Goal: Task Accomplishment & Management: Use online tool/utility

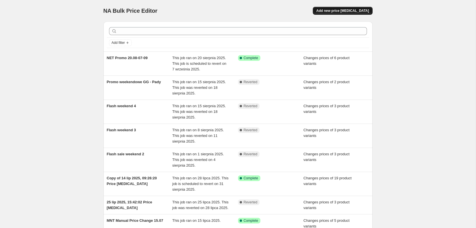
click at [352, 12] on span "Add new price [MEDICAL_DATA]" at bounding box center [342, 10] width 53 height 5
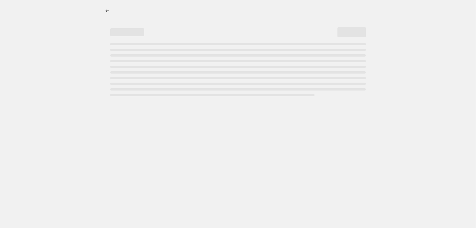
select select "percentage"
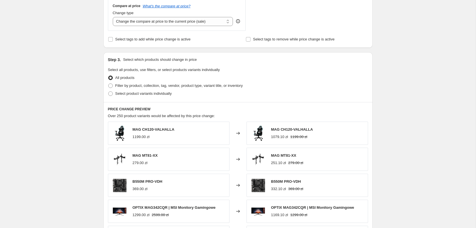
scroll to position [165, 0]
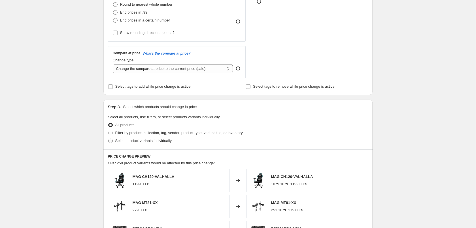
click at [111, 138] on label "Select product variants individually" at bounding box center [140, 141] width 64 height 8
click at [108, 139] on input "Select product variants individually" at bounding box center [108, 139] width 0 height 0
radio input "true"
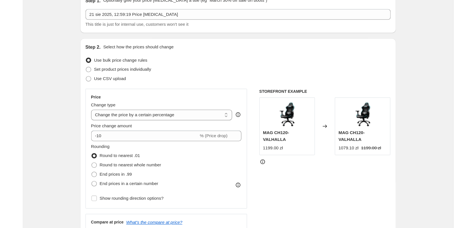
scroll to position [0, 0]
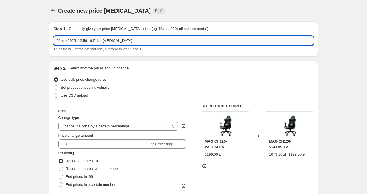
click at [150, 42] on input "21 sie 2025, 12:59:19 Price [MEDICAL_DATA]" at bounding box center [183, 40] width 260 height 9
drag, startPoint x: 1, startPoint y: 36, endPoint x: -68, endPoint y: 39, distance: 68.6
click at [53, 39] on input "21 sie 2025, 12:59:19 Price [MEDICAL_DATA]" at bounding box center [183, 40] width 260 height 9
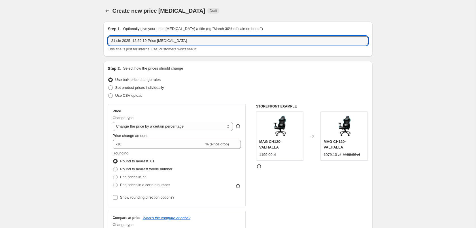
drag, startPoint x: 187, startPoint y: 43, endPoint x: 84, endPoint y: 37, distance: 103.0
click at [108, 37] on input "21 sie 2025, 12:59:19 Price [MEDICAL_DATA]" at bounding box center [238, 40] width 260 height 9
type input "MSI x AMZ Gaming Week promo 21.08-02.09"
click at [136, 89] on span "Set product prices individually" at bounding box center [139, 87] width 49 height 4
click at [108, 86] on input "Set product prices individually" at bounding box center [108, 85] width 0 height 0
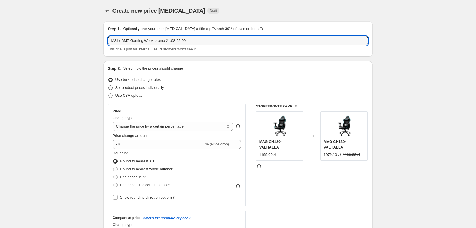
radio input "true"
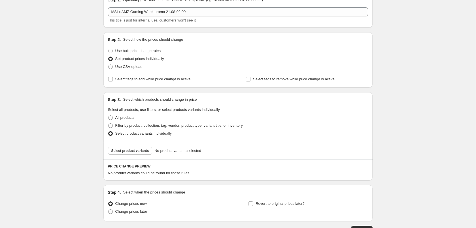
scroll to position [58, 0]
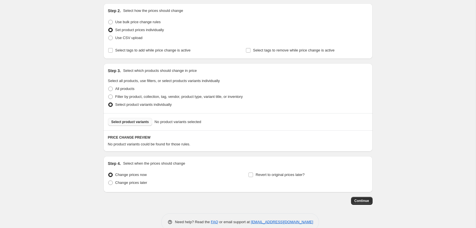
click at [143, 123] on span "Select product variants" at bounding box center [130, 122] width 38 height 5
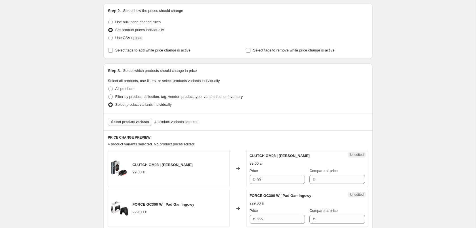
scroll to position [202, 0]
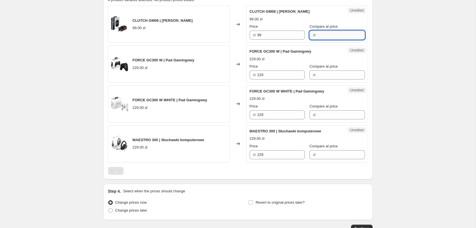
click at [323, 35] on input "Compare at price" at bounding box center [341, 35] width 48 height 9
type input "99"
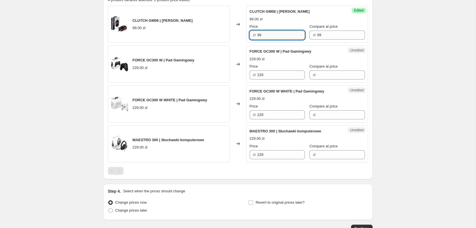
drag, startPoint x: 265, startPoint y: 33, endPoint x: 247, endPoint y: 33, distance: 17.6
click at [257, 33] on input "99" at bounding box center [281, 35] width 48 height 9
type input "69"
click at [319, 76] on input "Compare at price" at bounding box center [341, 74] width 48 height 9
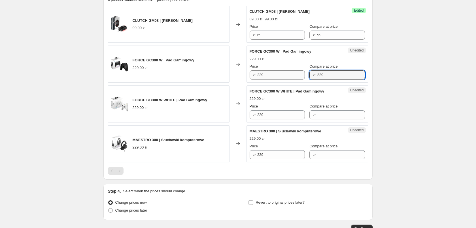
type input "229"
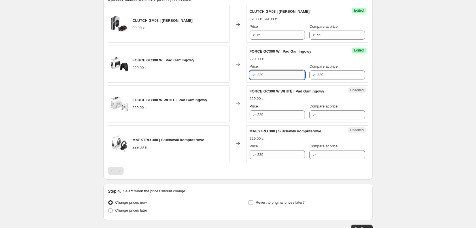
drag, startPoint x: 269, startPoint y: 77, endPoint x: 247, endPoint y: 73, distance: 21.8
click at [257, 73] on input "229" at bounding box center [281, 74] width 48 height 9
type input "149"
click at [322, 113] on input "Compare at price" at bounding box center [341, 114] width 48 height 9
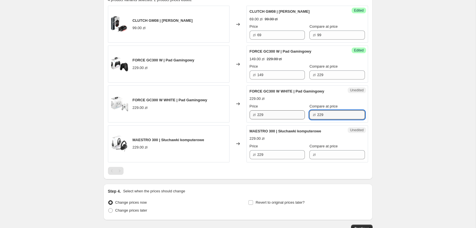
type input "229"
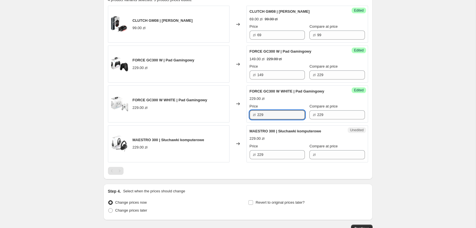
drag, startPoint x: 284, startPoint y: 115, endPoint x: 205, endPoint y: 121, distance: 79.5
click at [257, 119] on input "229" at bounding box center [281, 114] width 48 height 9
type input "149"
click at [324, 153] on input "Compare at price" at bounding box center [341, 154] width 48 height 9
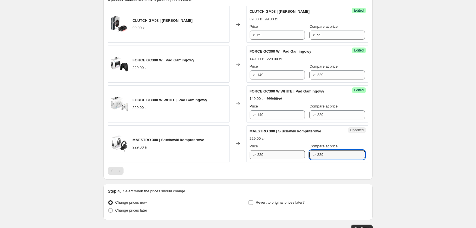
type input "229"
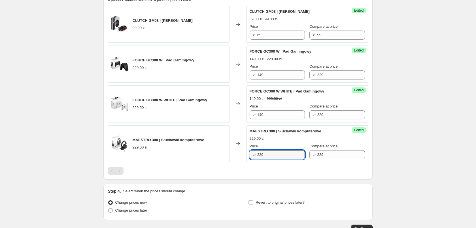
drag, startPoint x: 274, startPoint y: 154, endPoint x: 186, endPoint y: 154, distance: 88.0
click at [257, 153] on input "229" at bounding box center [281, 154] width 48 height 9
type input "149"
click at [421, 162] on div "Create new price [MEDICAL_DATA]. This page is ready Create new price [MEDICAL_D…" at bounding box center [237, 32] width 475 height 469
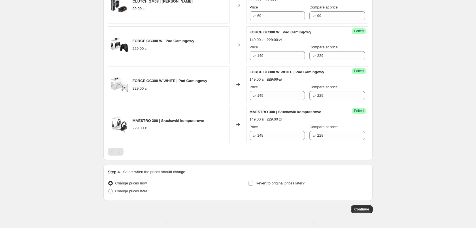
scroll to position [241, 0]
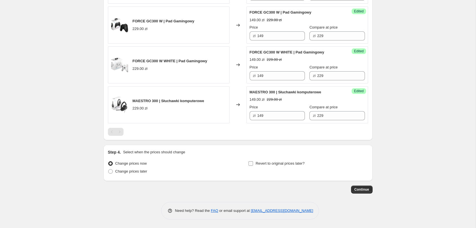
click at [250, 165] on input "Revert to original prices later?" at bounding box center [250, 163] width 5 height 5
checkbox input "true"
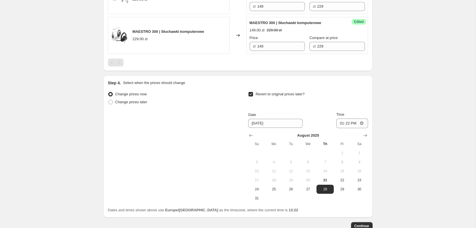
scroll to position [328, 0]
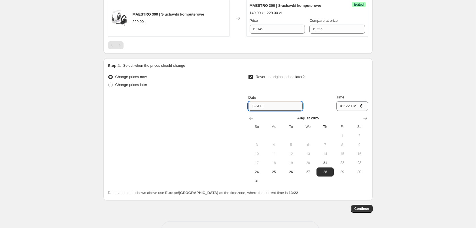
click at [275, 106] on input "[DATE]" at bounding box center [275, 106] width 54 height 9
drag, startPoint x: 275, startPoint y: 106, endPoint x: 225, endPoint y: 106, distance: 50.1
click at [248, 106] on input "[DATE]" at bounding box center [275, 106] width 54 height 9
click at [365, 118] on icon "Show next month, September 2025" at bounding box center [365, 118] width 6 height 6
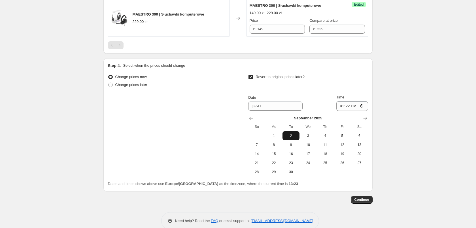
click at [290, 135] on span "2" at bounding box center [290, 136] width 12 height 5
type input "[DATE]"
click at [354, 105] on input "13:22" at bounding box center [352, 106] width 32 height 10
type input "23:59"
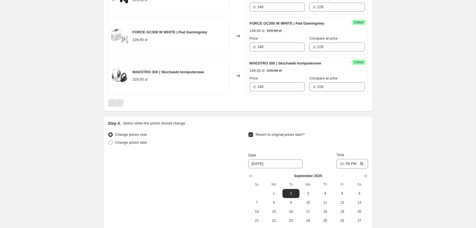
scroll to position [337, 0]
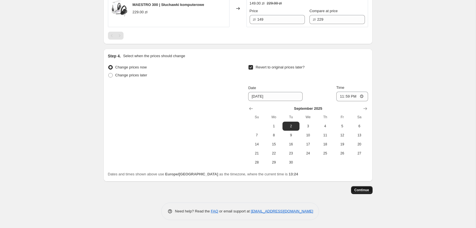
click at [363, 191] on span "Continue" at bounding box center [361, 190] width 15 height 5
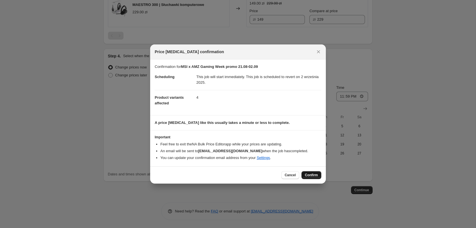
click at [313, 176] on span "Confirm" at bounding box center [311, 175] width 13 height 5
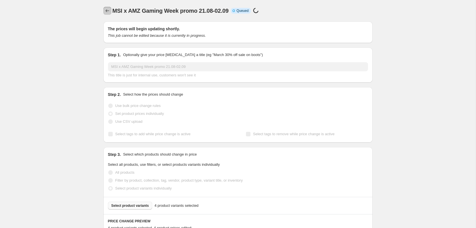
click at [110, 10] on icon "Price change jobs" at bounding box center [107, 11] width 6 height 6
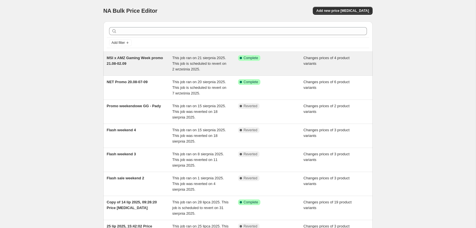
click at [269, 65] on div "Success Complete Complete" at bounding box center [271, 63] width 66 height 17
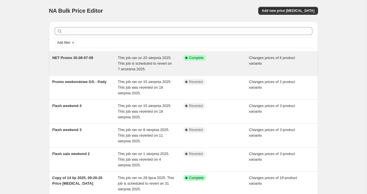
click at [89, 70] on div "NET Promo 20.08-07-09" at bounding box center [85, 63] width 66 height 17
